Goal: Check status: Check status

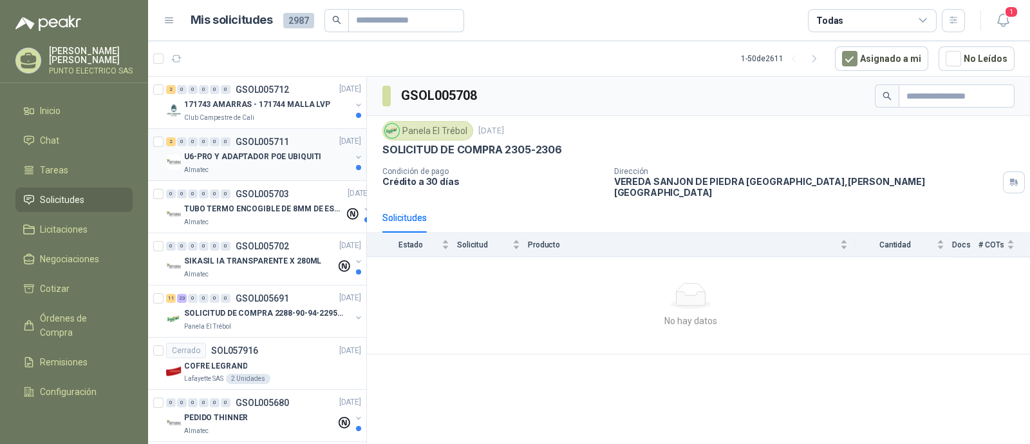
click at [249, 154] on p "U6-PRO Y ADAPTADOR POE UBIQUITI" at bounding box center [252, 157] width 137 height 12
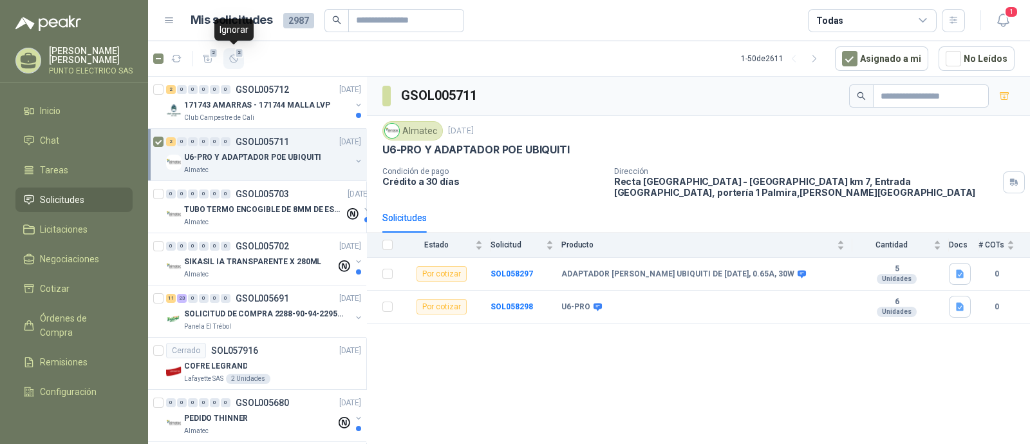
click at [235, 62] on icon "button" at bounding box center [234, 59] width 8 height 8
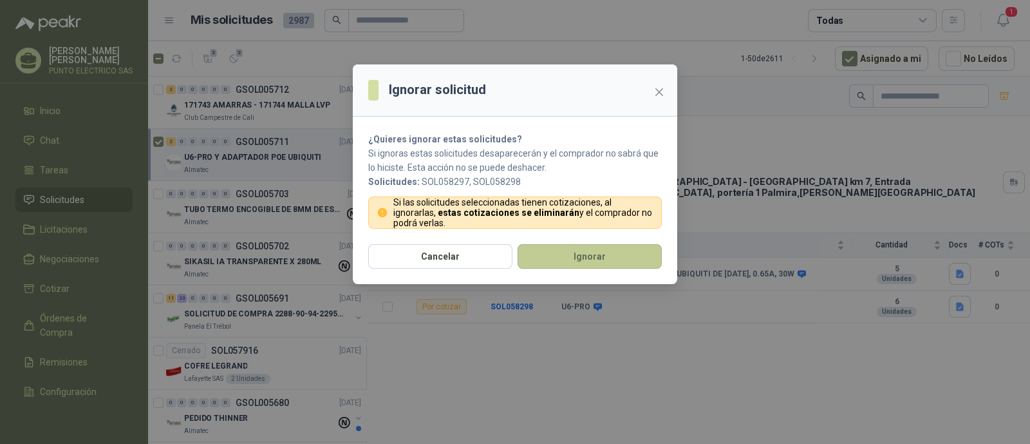
click at [623, 264] on button "Ignorar" at bounding box center [590, 256] width 144 height 24
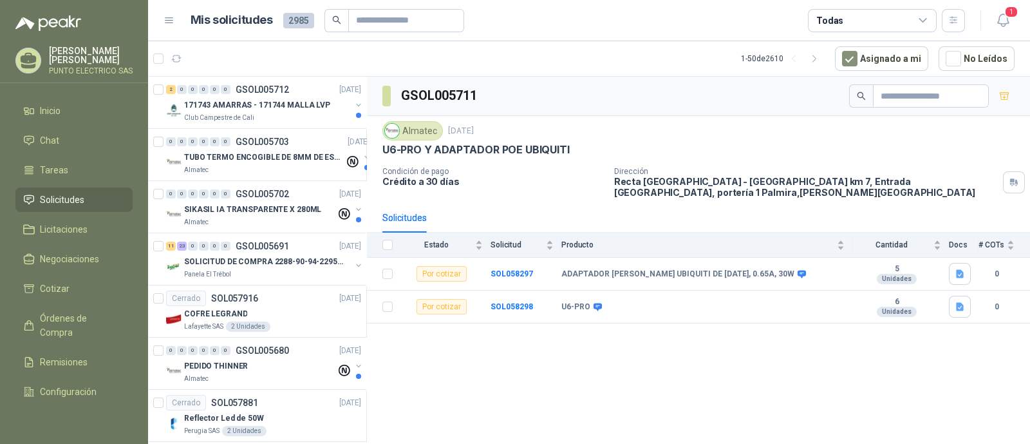
click at [232, 100] on p "171743 AMARRAS - 171744 MALLA LVP" at bounding box center [257, 105] width 146 height 12
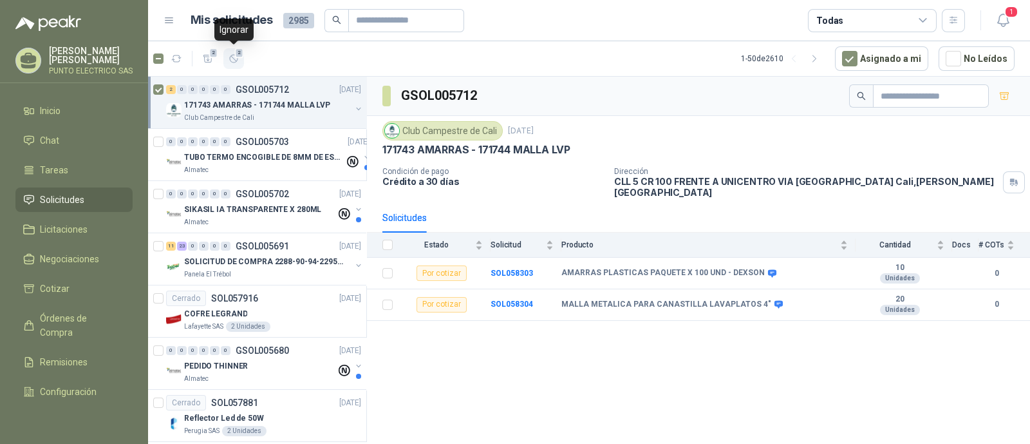
click at [241, 56] on span "2" at bounding box center [239, 53] width 9 height 10
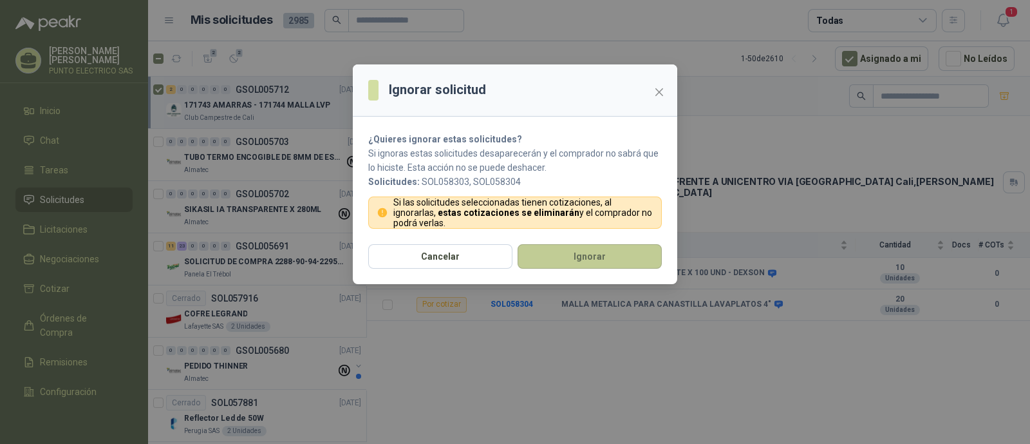
click at [618, 257] on button "Ignorar" at bounding box center [590, 256] width 144 height 24
